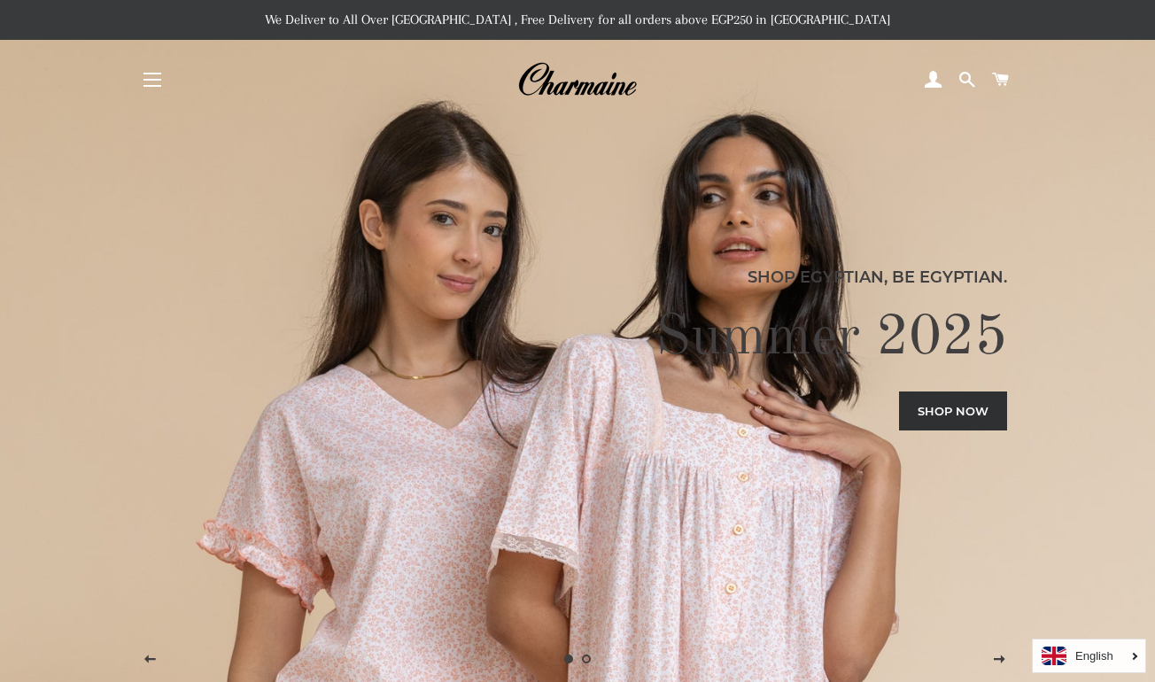
click at [141, 89] on button "Site navigation" at bounding box center [152, 80] width 44 height 44
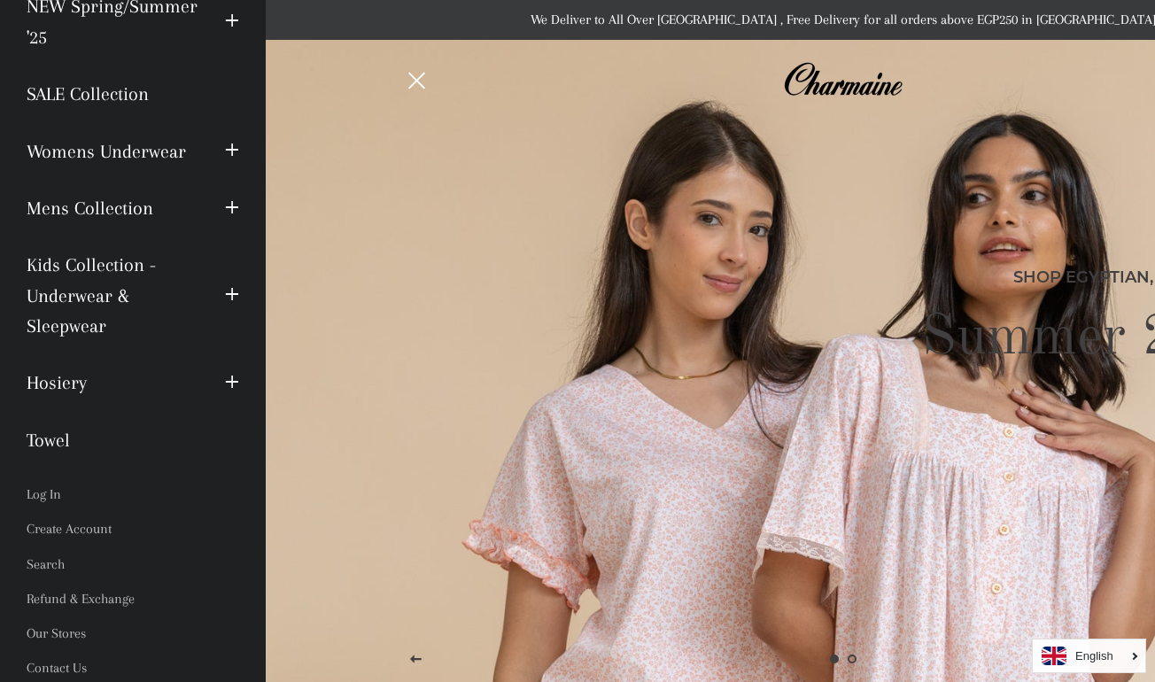
scroll to position [141, 0]
click at [53, 430] on link "Towel" at bounding box center [132, 441] width 239 height 57
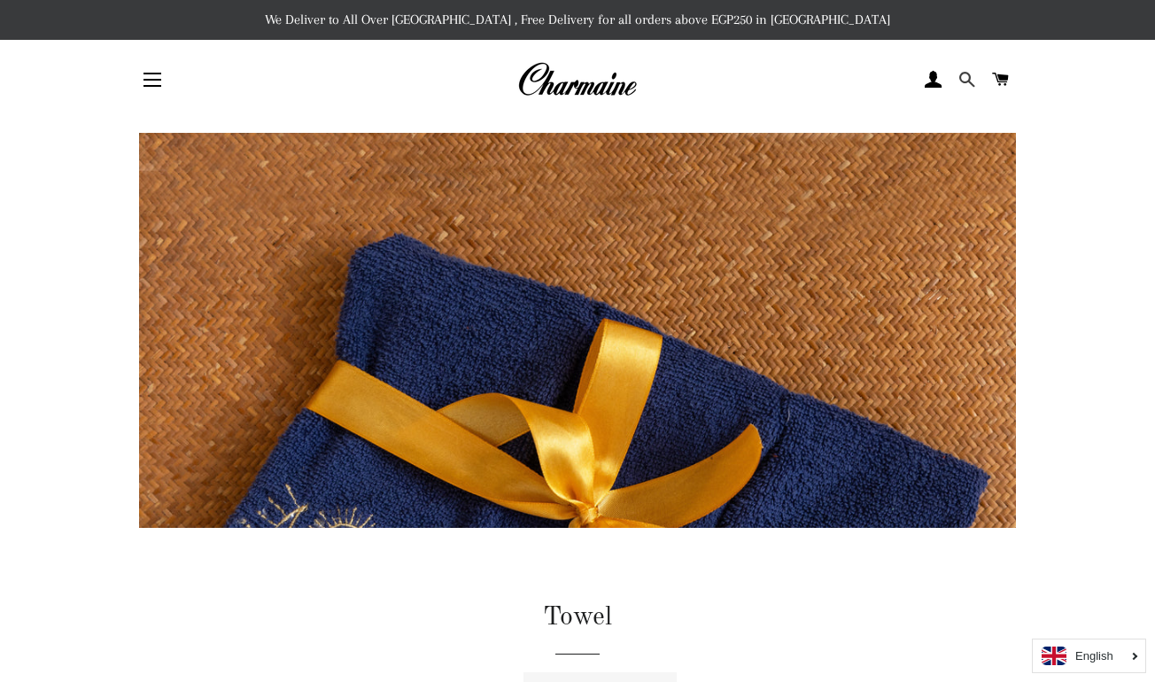
click at [957, 91] on link "Search" at bounding box center [967, 79] width 30 height 53
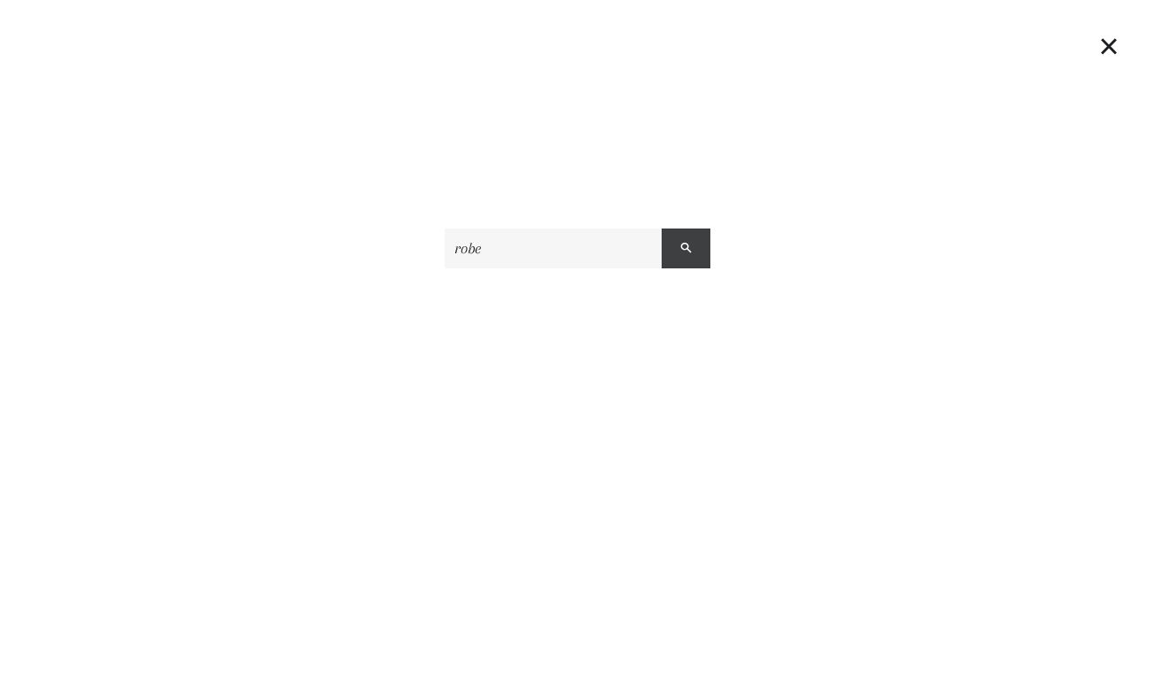
type input "robe"
click at [679, 266] on button "Search" at bounding box center [686, 249] width 49 height 40
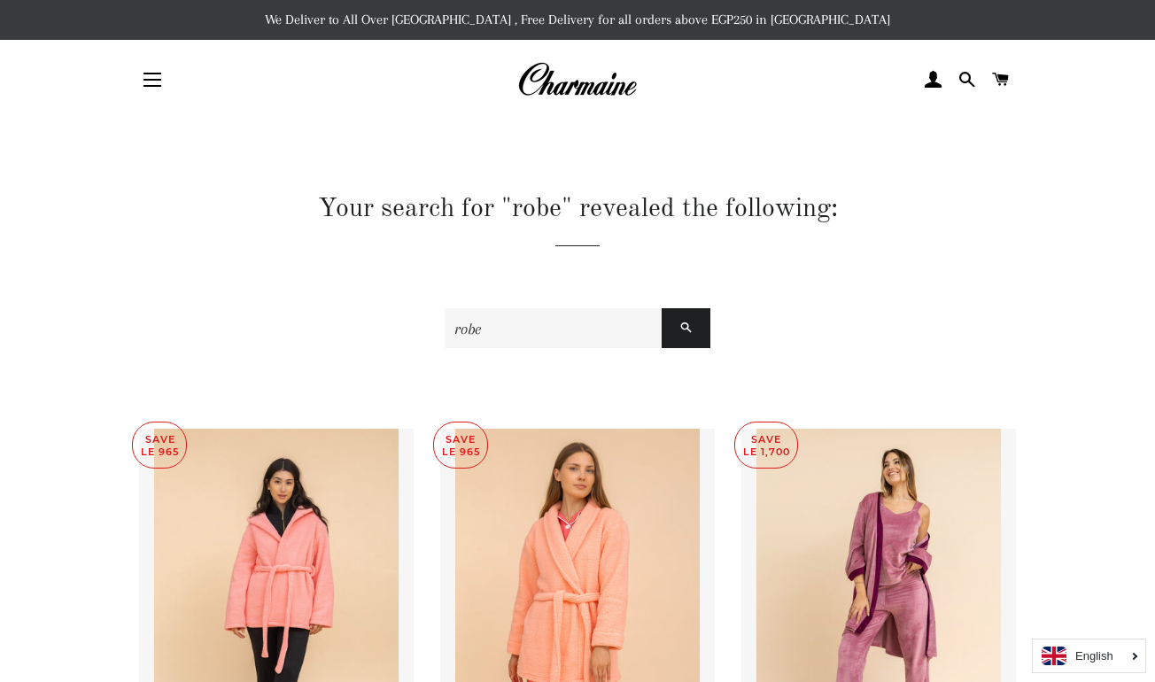
click at [490, 324] on input "robe" at bounding box center [553, 328] width 217 height 40
type input "bath"
click at [686, 328] on button "Search" at bounding box center [686, 328] width 49 height 40
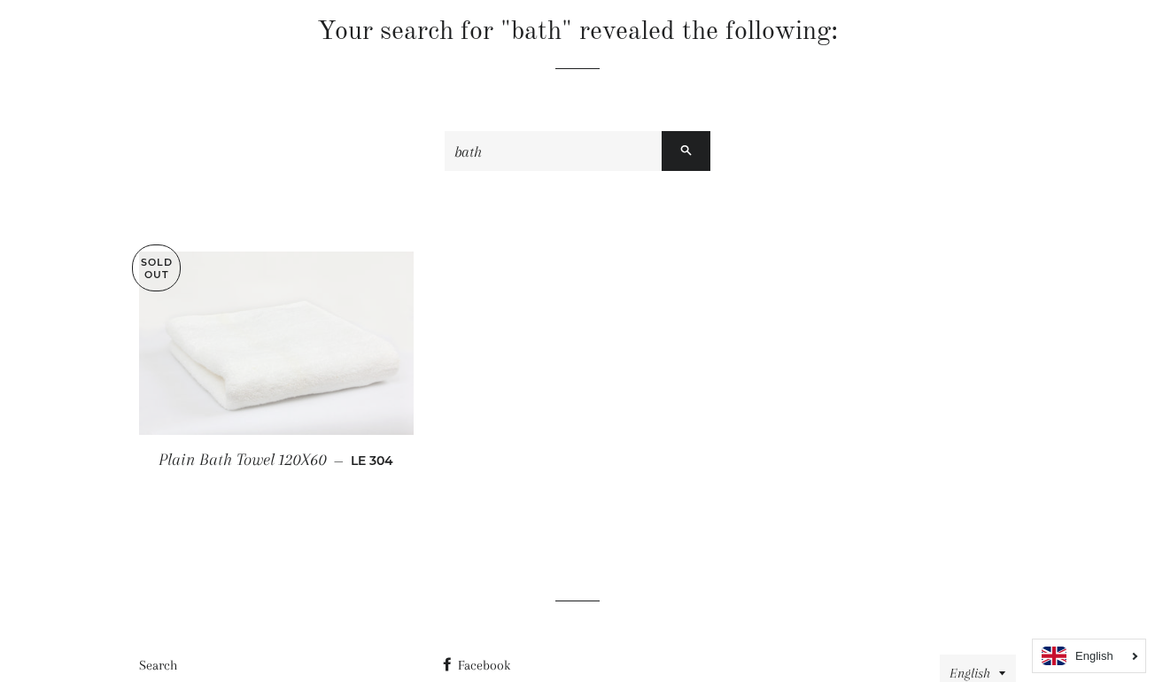
scroll to position [191, 0]
